Goal: Task Accomplishment & Management: Manage account settings

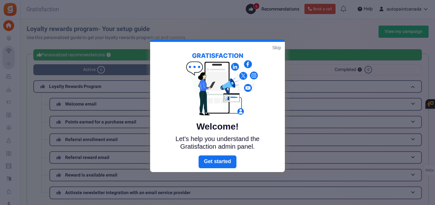
scroll to position [123, 0]
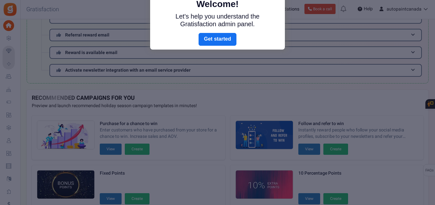
click at [186, 94] on div at bounding box center [217, 102] width 435 height 205
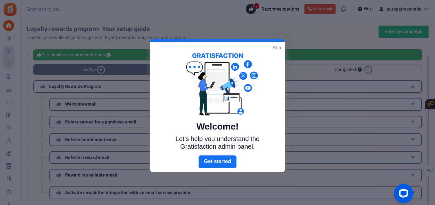
scroll to position [0, 0]
click at [278, 50] on link "Skip" at bounding box center [276, 48] width 9 height 6
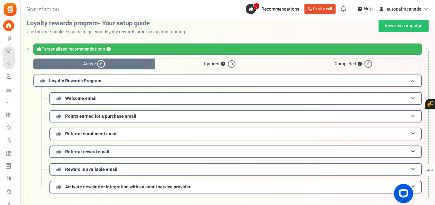
scroll to position [4, 0]
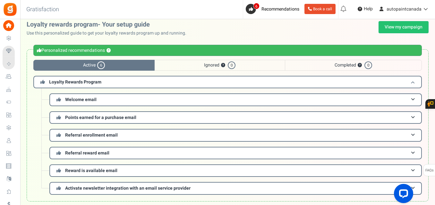
click at [64, 84] on span "Loyalty Rewards Program" at bounding box center [75, 82] width 52 height 7
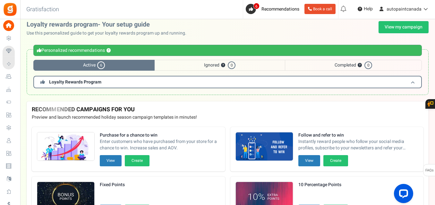
click at [64, 84] on span "Loyalty Rewards Program" at bounding box center [75, 82] width 52 height 7
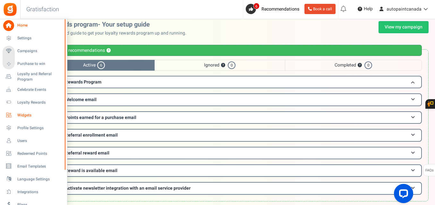
click at [28, 114] on span "Widgets" at bounding box center [39, 115] width 45 height 5
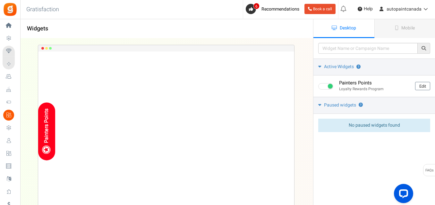
click at [305, 81] on div "Painters Points Loading.. × To configure LightBox layout please Click here" at bounding box center [166, 128] width 313 height 180
click at [228, 101] on div "Painters Points Loading.. × To configure LightBox layout please Click here" at bounding box center [166, 132] width 256 height 160
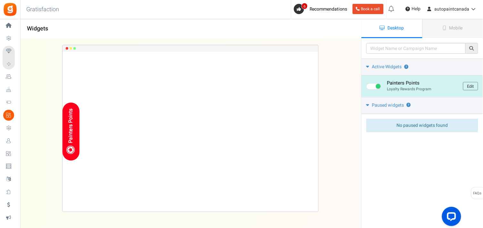
click at [372, 88] on span at bounding box center [373, 86] width 15 height 6
click at [371, 88] on input "checkbox" at bounding box center [368, 87] width 4 height 4
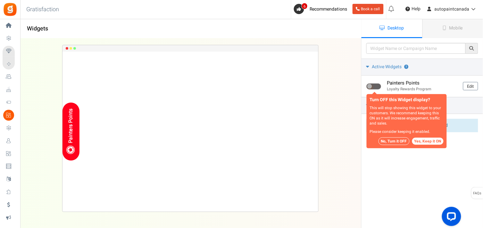
click at [396, 142] on button "No, Turn it OFF" at bounding box center [394, 142] width 31 height 8
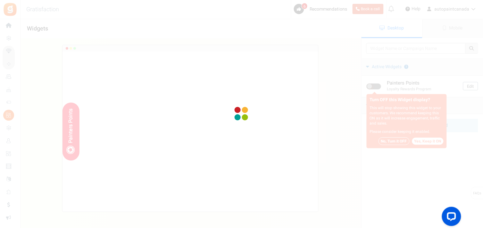
click at [346, 100] on div at bounding box center [241, 114] width 483 height 228
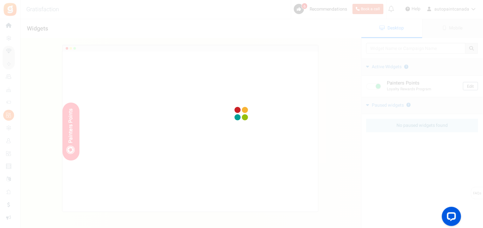
checkbox input "false"
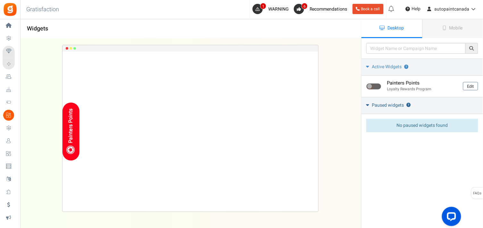
click at [370, 106] on link "Paused widgets ?" at bounding box center [422, 105] width 121 height 17
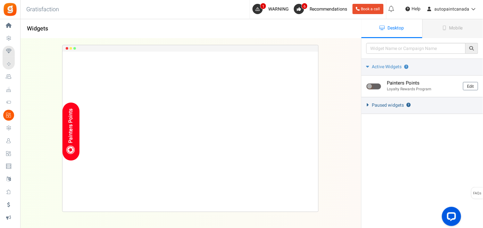
click at [370, 105] on icon at bounding box center [367, 105] width 5 height 3
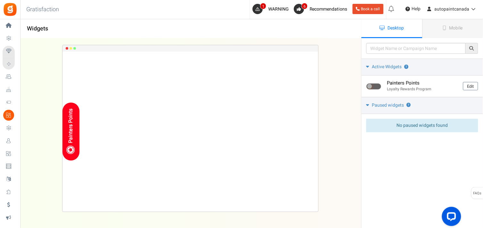
click at [338, 102] on div "Painters Points Loading.. × To configure LightBox layout please Click here" at bounding box center [190, 128] width 361 height 180
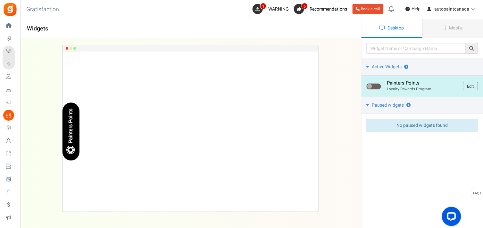
click at [73, 117] on div "Painters Points" at bounding box center [71, 126] width 6 height 35
